Goal: Information Seeking & Learning: Learn about a topic

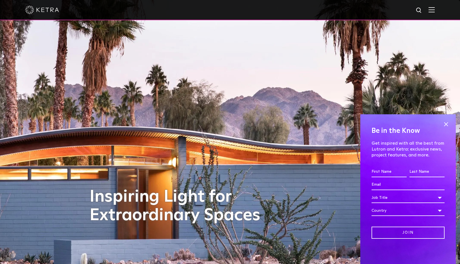
click at [435, 10] on img at bounding box center [432, 9] width 6 height 5
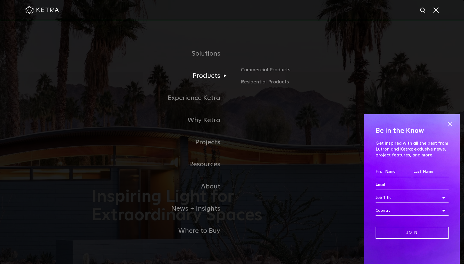
click at [216, 78] on link "Products" at bounding box center [162, 76] width 140 height 22
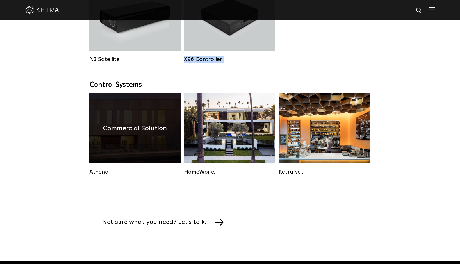
scroll to position [820, 0]
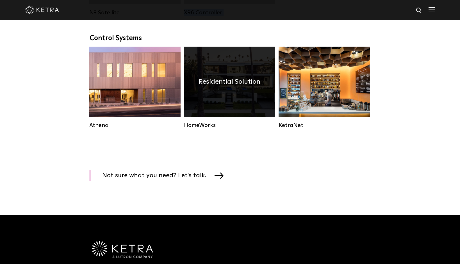
click at [215, 97] on div "Residential Solution" at bounding box center [229, 82] width 91 height 70
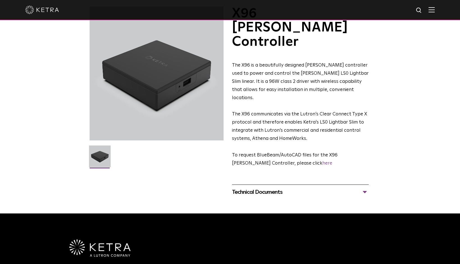
scroll to position [86, 0]
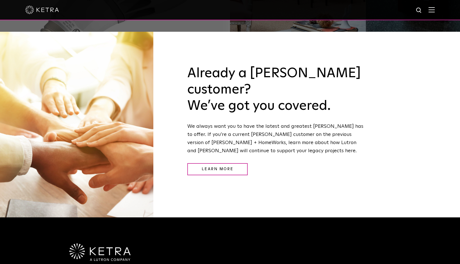
scroll to position [746, 0]
